Goal: Task Accomplishment & Management: Complete application form

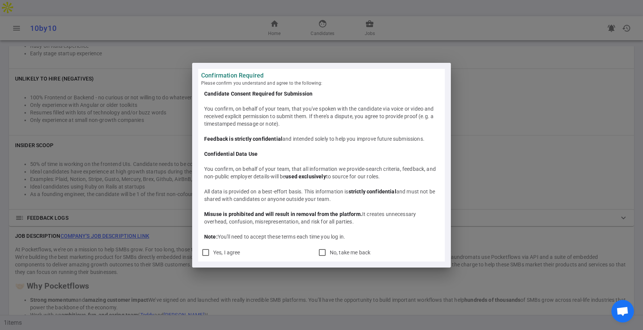
scroll to position [607, 0]
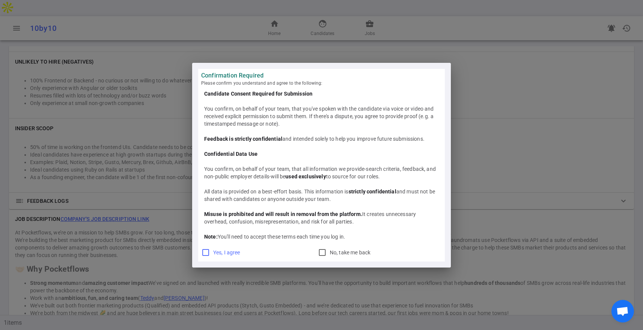
click at [205, 251] on input "Yes, I agree" at bounding box center [205, 252] width 9 height 9
checkbox input "true"
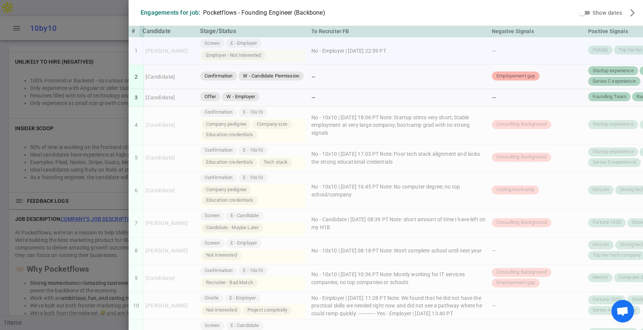
scroll to position [0, 0]
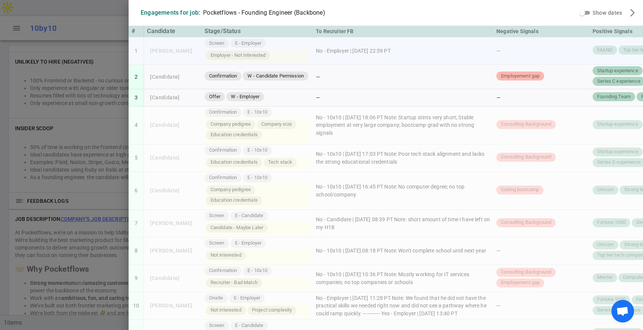
click at [408, 56] on td "No - Employer | 2025/10/13, 22:59 PT" at bounding box center [403, 50] width 180 height 27
